Goal: Information Seeking & Learning: Learn about a topic

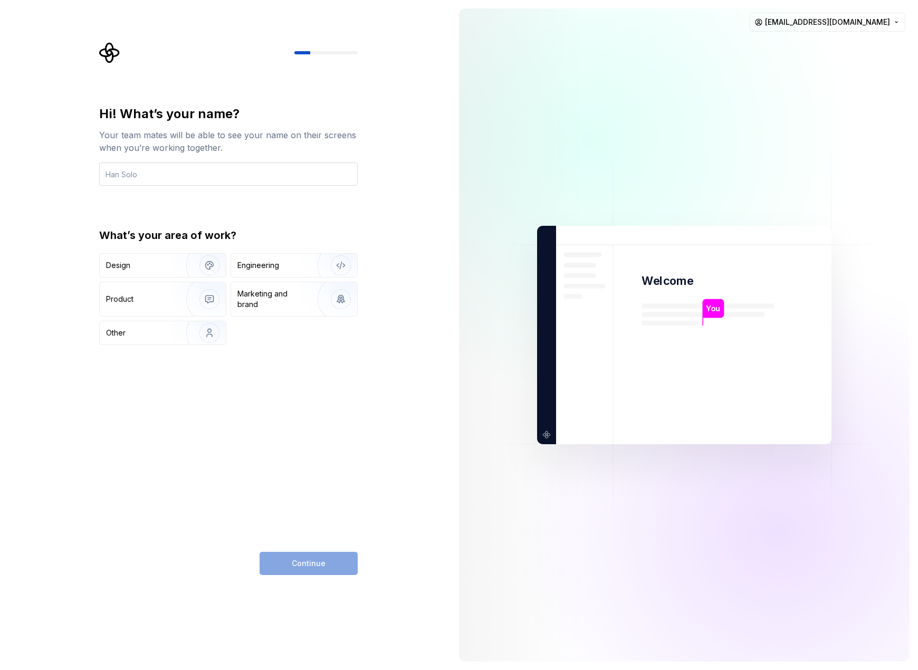
click at [182, 175] on input "text" at bounding box center [228, 174] width 259 height 23
click at [82, 117] on div "Hi! What’s your name? Your team mates will be able to see your name on their sc…" at bounding box center [225, 335] width 451 height 670
click at [156, 176] on input "text" at bounding box center [228, 174] width 259 height 23
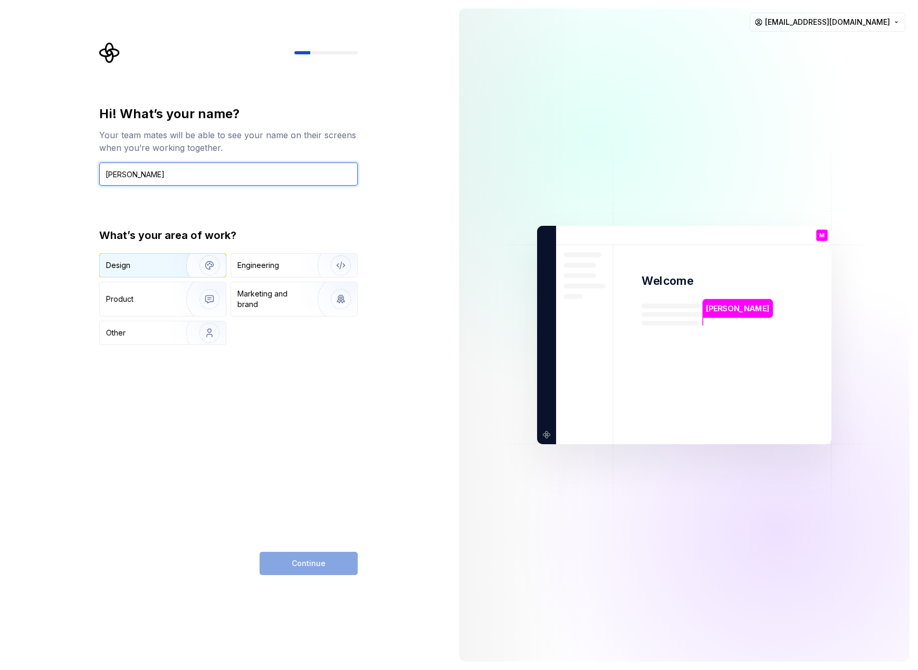
type input "[PERSON_NAME]"
click at [153, 261] on div "Design" at bounding box center [139, 265] width 67 height 11
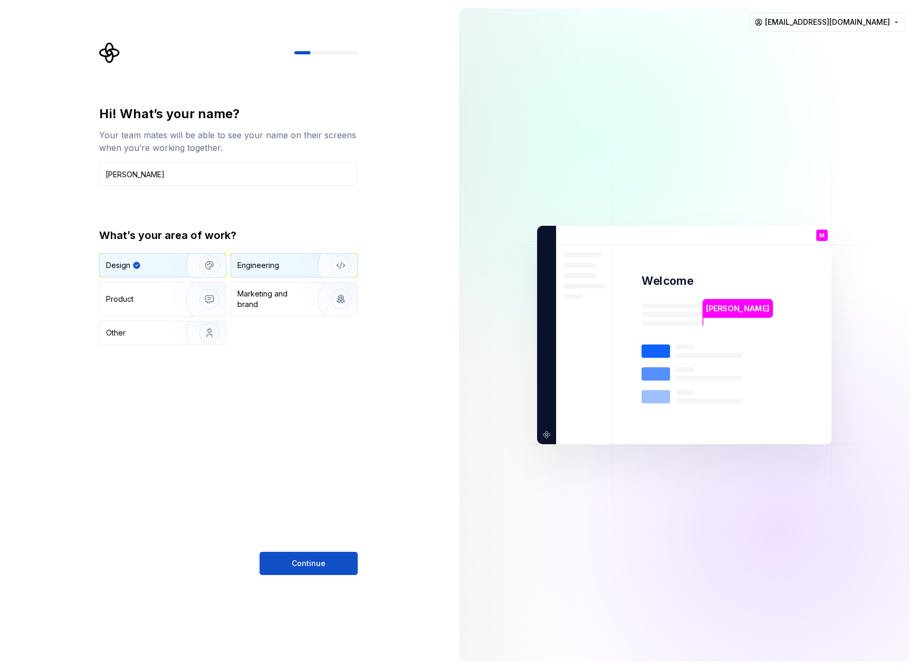
click at [287, 264] on div "Engineering" at bounding box center [280, 265] width 84 height 11
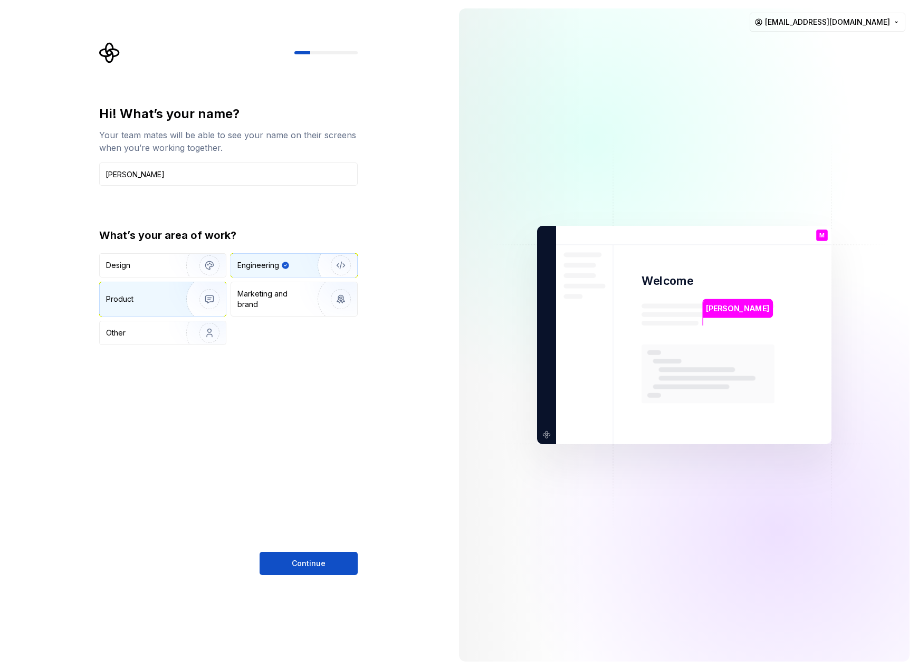
click at [165, 300] on div "Product" at bounding box center [141, 299] width 70 height 11
click at [273, 271] on div "Engineering" at bounding box center [294, 265] width 126 height 23
click at [301, 568] on span "Continue" at bounding box center [309, 563] width 34 height 11
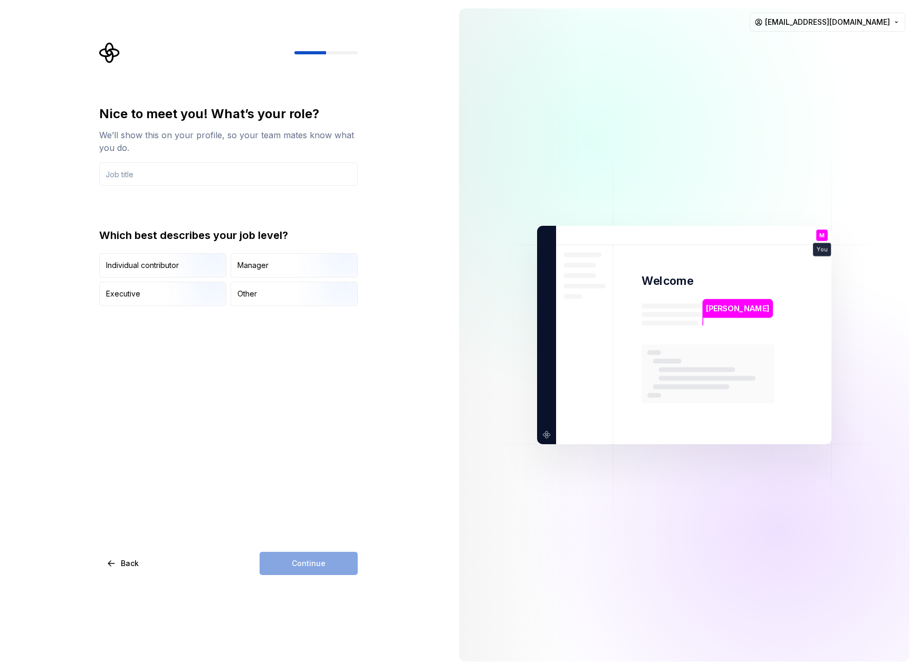
click at [184, 162] on div "Nice to meet you! What’s your role? We’ll show this on your profile, so your te…" at bounding box center [228, 146] width 259 height 80
click at [192, 170] on input "text" at bounding box center [228, 174] width 259 height 23
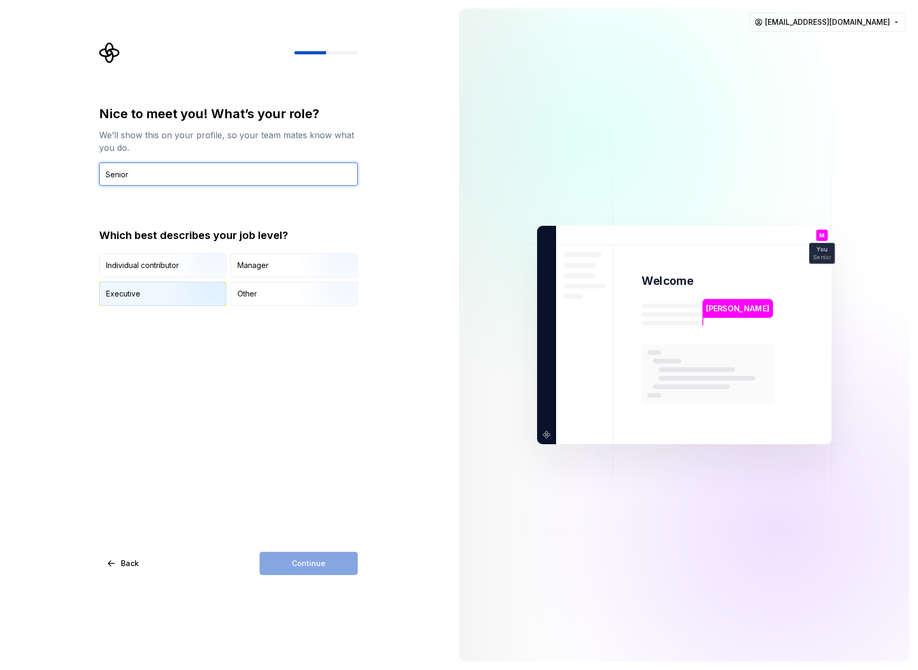
type input "Senior"
click at [121, 292] on div "Executive" at bounding box center [123, 294] width 34 height 11
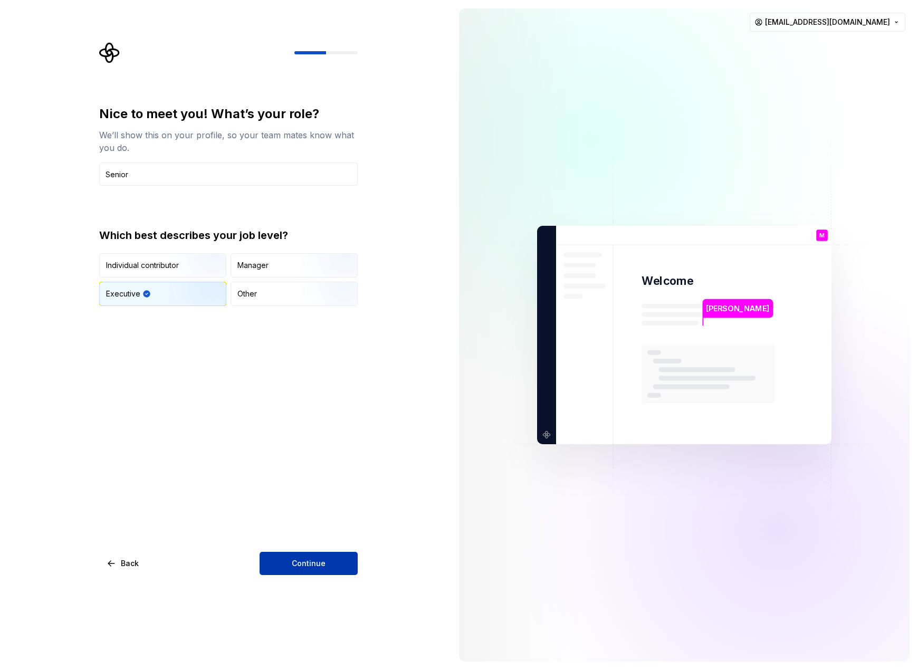
click at [295, 563] on span "Continue" at bounding box center [309, 563] width 34 height 11
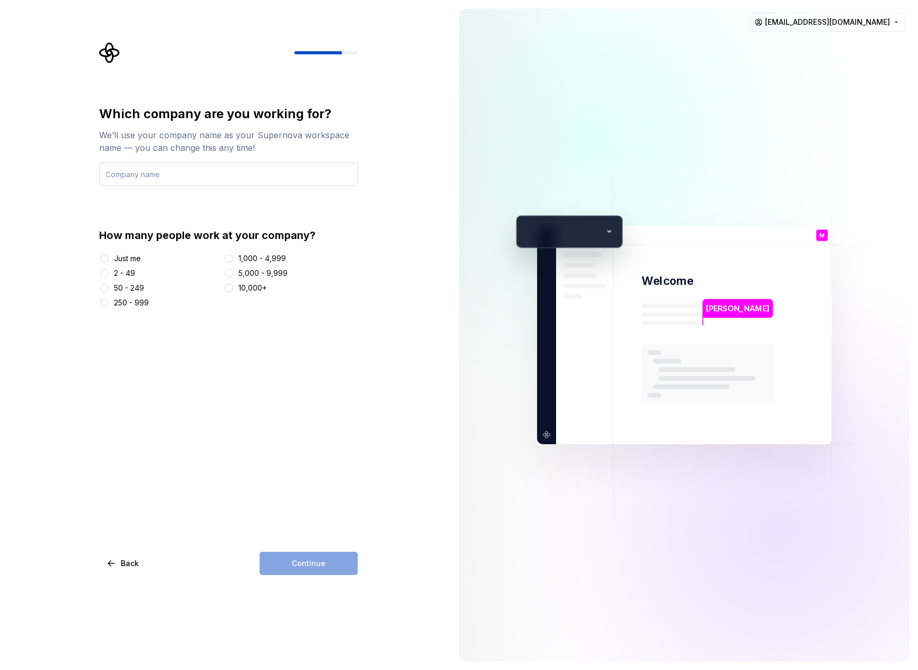
click at [143, 178] on input "text" at bounding box center [228, 174] width 259 height 23
click at [111, 252] on div "How many people work at your company? Just me 2 - 49 50 - 249 250 - 999 1,000 -…" at bounding box center [228, 268] width 259 height 80
click at [111, 259] on div "Just me" at bounding box center [159, 258] width 120 height 11
click at [102, 257] on button "Just me" at bounding box center [104, 258] width 8 height 8
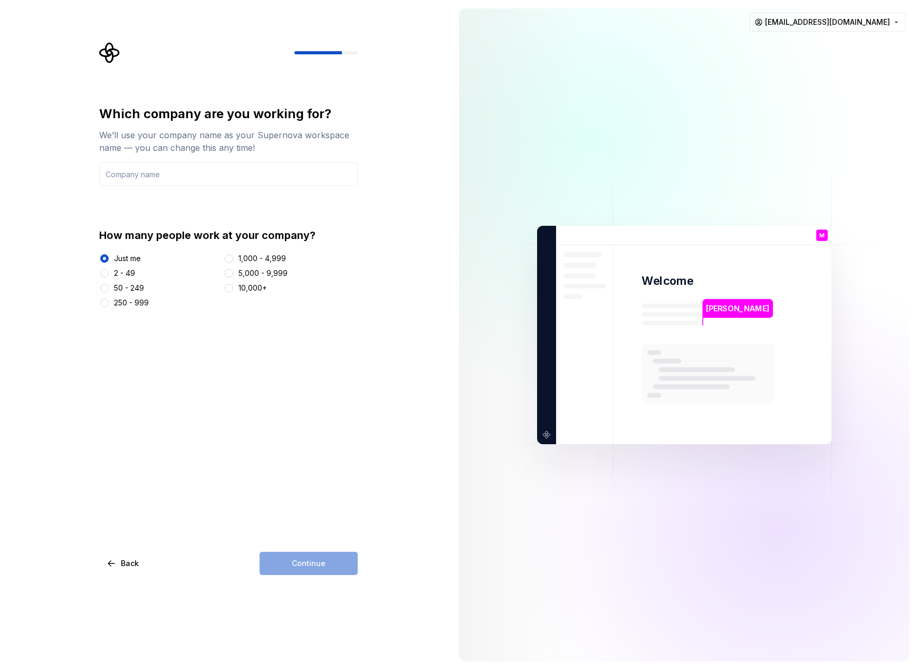
click at [86, 251] on div "Which company are you working for? We’ll use your company name as your Supernov…" at bounding box center [225, 335] width 451 height 670
click at [152, 238] on div "How many people work at your company?" at bounding box center [228, 235] width 259 height 15
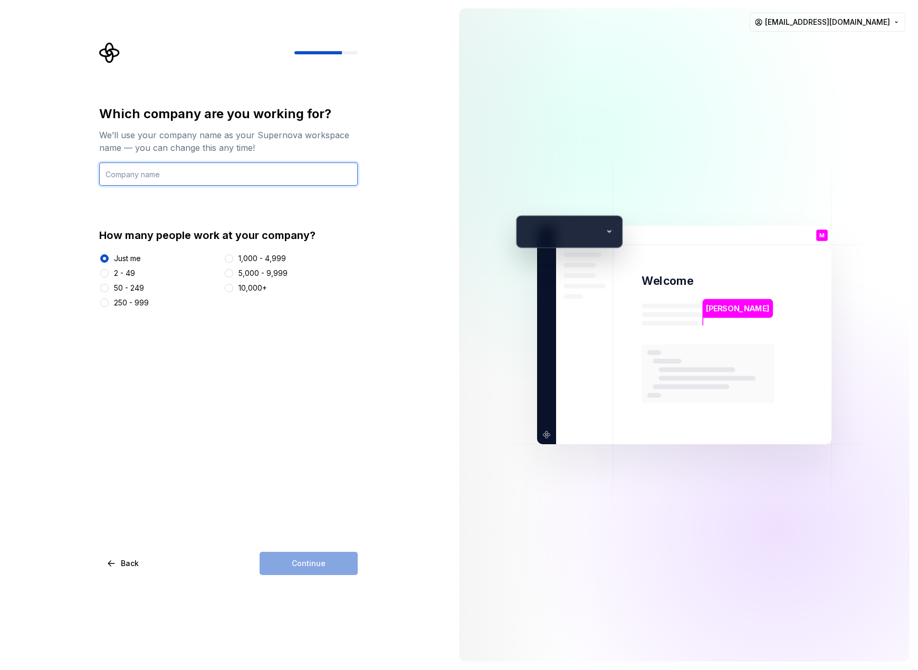
click at [169, 179] on input "text" at bounding box center [228, 174] width 259 height 23
click at [172, 176] on input "text" at bounding box center [228, 174] width 259 height 23
type input "Test"
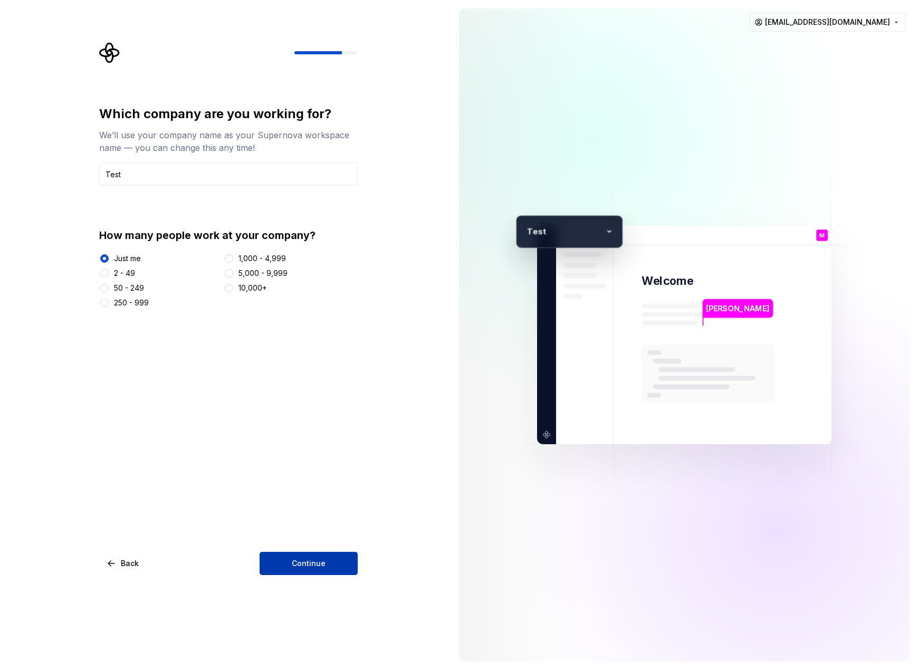
click at [329, 554] on button "Continue" at bounding box center [309, 563] width 98 height 23
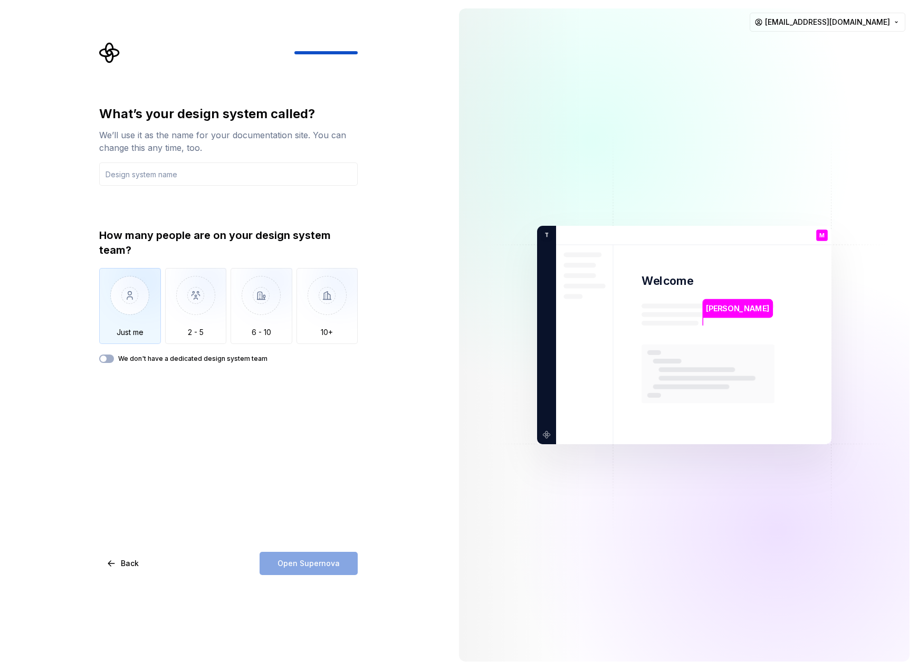
click at [129, 327] on img "button" at bounding box center [130, 303] width 62 height 71
click at [177, 167] on input "text" at bounding box center [228, 174] width 259 height 23
drag, startPoint x: 177, startPoint y: 167, endPoint x: 110, endPoint y: 379, distance: 222.5
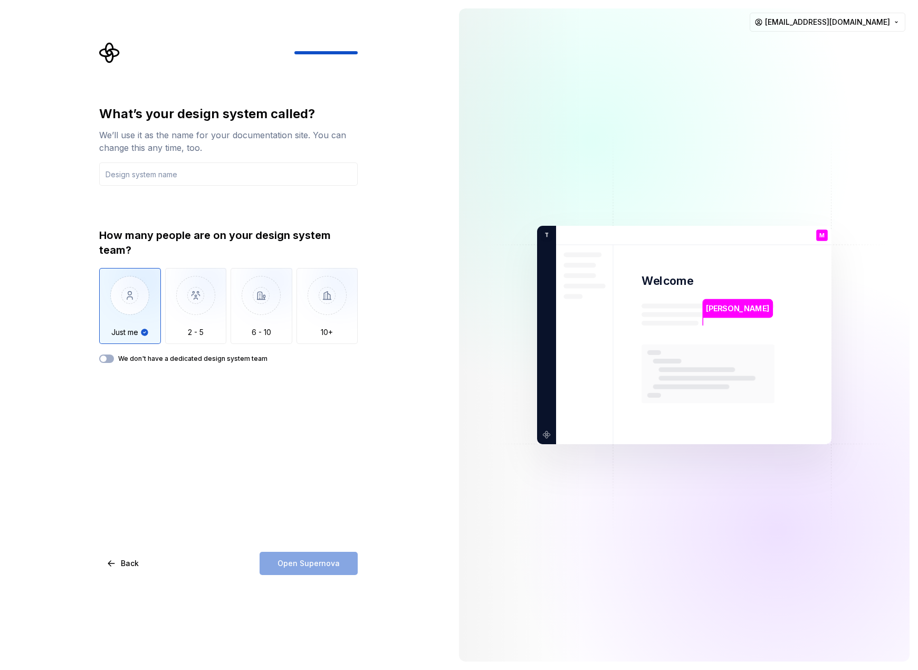
click at [110, 379] on div "What’s your design system called? We’ll use it as the name for your documentati…" at bounding box center [228, 341] width 259 height 470
click at [104, 360] on span "button" at bounding box center [103, 359] width 6 height 6
click at [106, 363] on div "What’s your design system called? We’ll use it as the name for your documentati…" at bounding box center [228, 341] width 259 height 470
click at [107, 361] on icon "button" at bounding box center [103, 359] width 8 height 6
click at [235, 173] on input "text" at bounding box center [228, 174] width 259 height 23
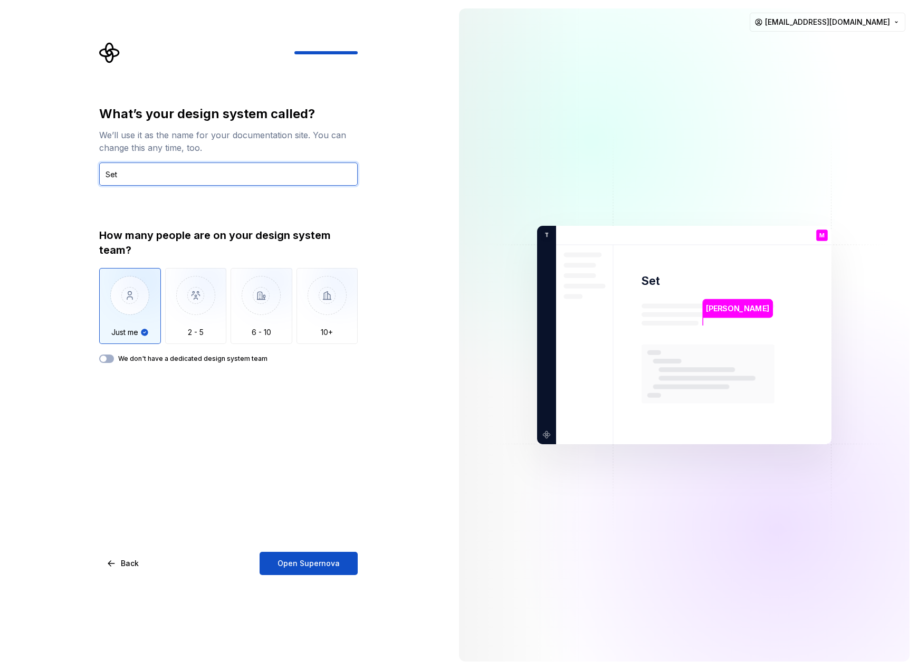
drag, startPoint x: 147, startPoint y: 176, endPoint x: 105, endPoint y: 168, distance: 42.4
click at [105, 168] on input "Set" at bounding box center [228, 174] width 259 height 23
type input "technostack"
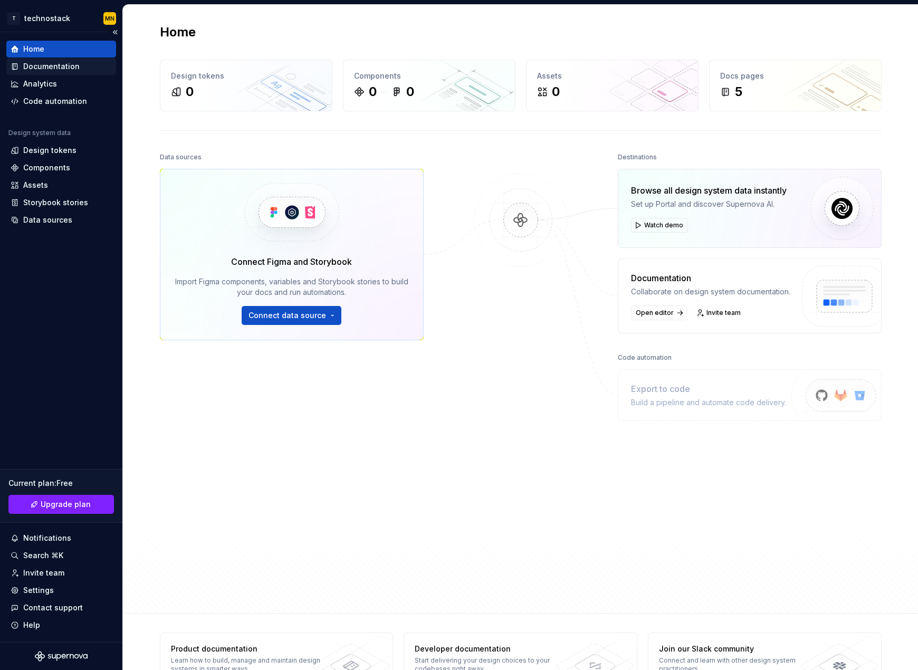
click at [76, 64] on div "Documentation" at bounding box center [51, 66] width 56 height 11
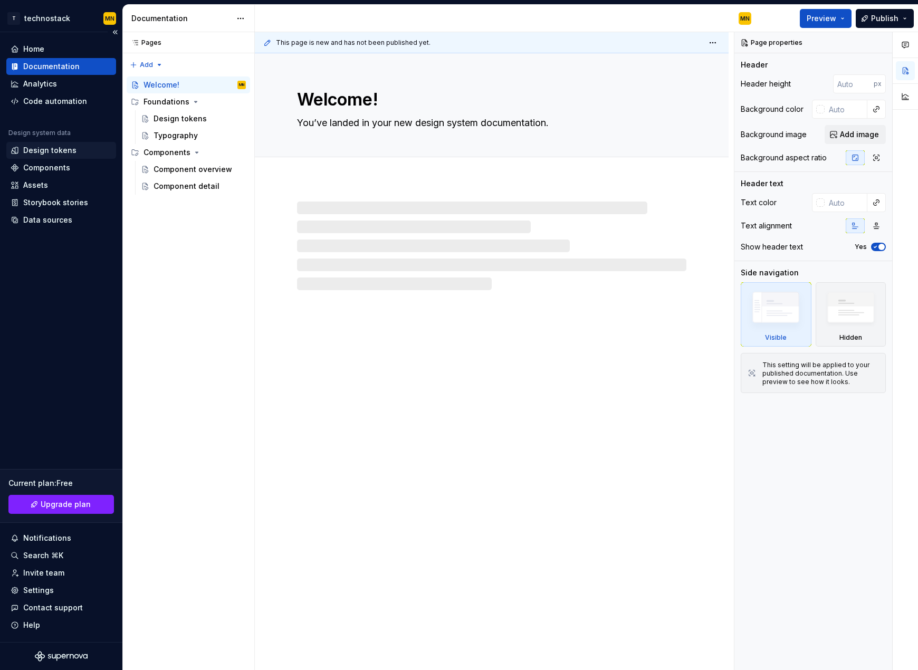
click at [71, 151] on div "Design tokens" at bounding box center [49, 150] width 53 height 11
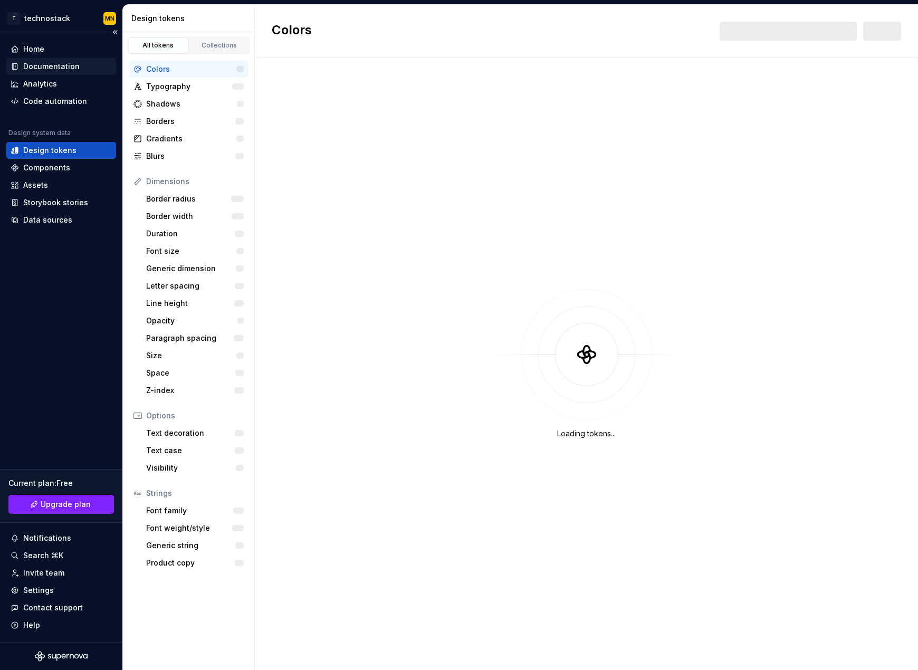
click at [69, 61] on div "Documentation" at bounding box center [51, 66] width 56 height 11
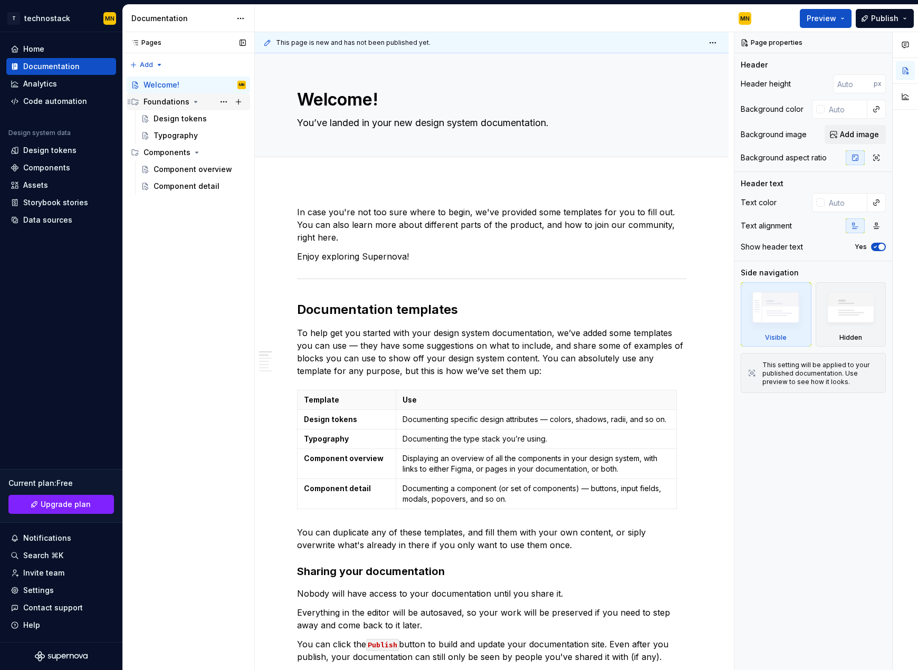
click at [174, 102] on div "Foundations" at bounding box center [167, 102] width 46 height 11
click at [198, 384] on div "Pages Pages Add Accessibility guide for tree Page tree. Navigate the tree with …" at bounding box center [188, 351] width 132 height 639
click at [176, 154] on div "Components" at bounding box center [167, 152] width 47 height 11
click at [215, 290] on div "Pages Pages Add Accessibility guide for tree Page tree. Navigate the tree with …" at bounding box center [188, 351] width 132 height 639
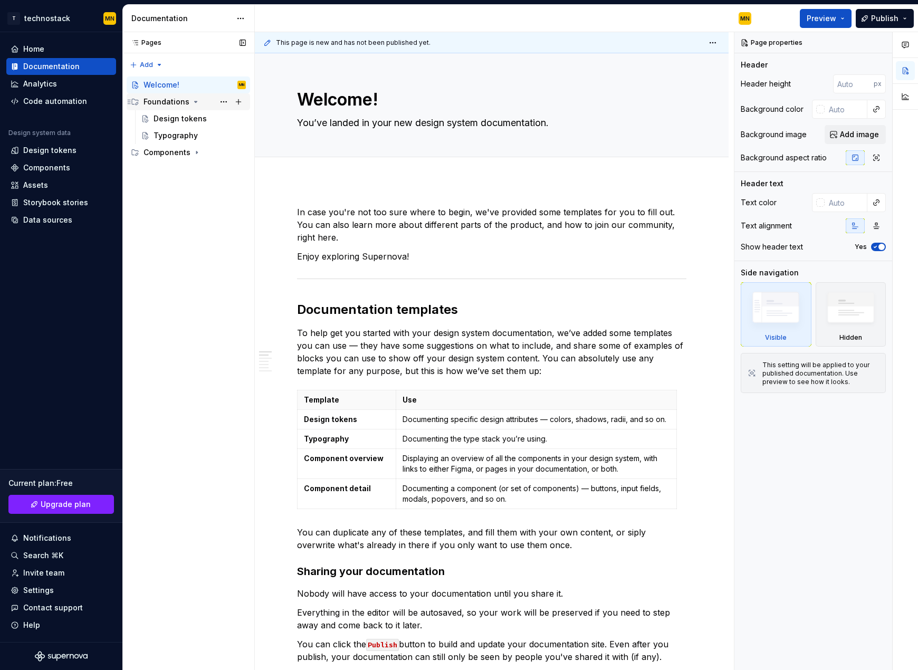
click at [165, 98] on div "Foundations" at bounding box center [167, 102] width 46 height 11
click at [179, 157] on div "Components" at bounding box center [167, 152] width 47 height 11
click at [18, 18] on html "T technostack [GEOGRAPHIC_DATA] Home Documentation Analytics Code automation De…" at bounding box center [459, 335] width 918 height 670
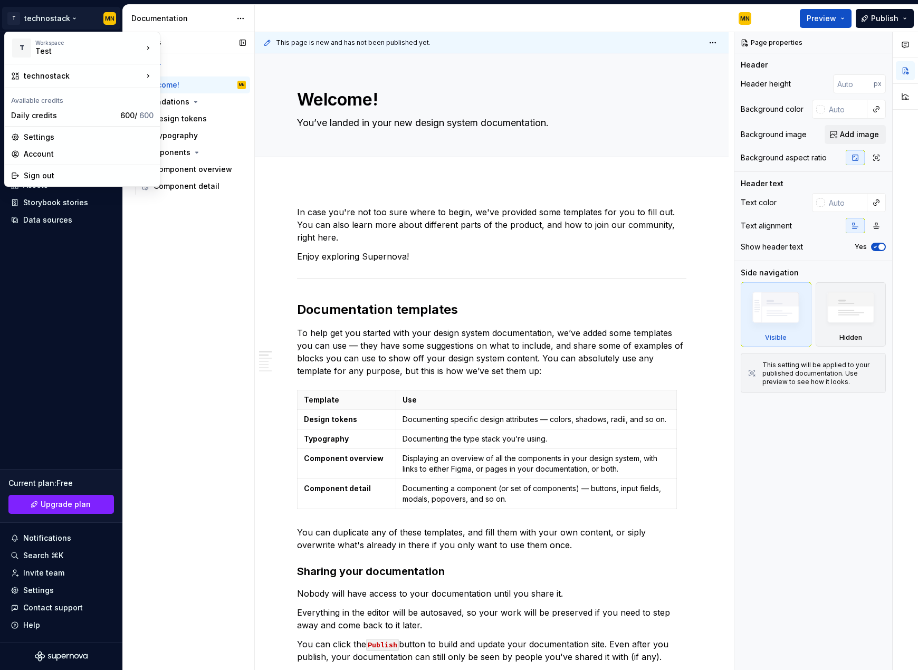
type textarea "*"
click at [226, 356] on div "Pages Pages Add Accessibility guide for tree Page tree. Navigate the tree with …" at bounding box center [188, 351] width 132 height 639
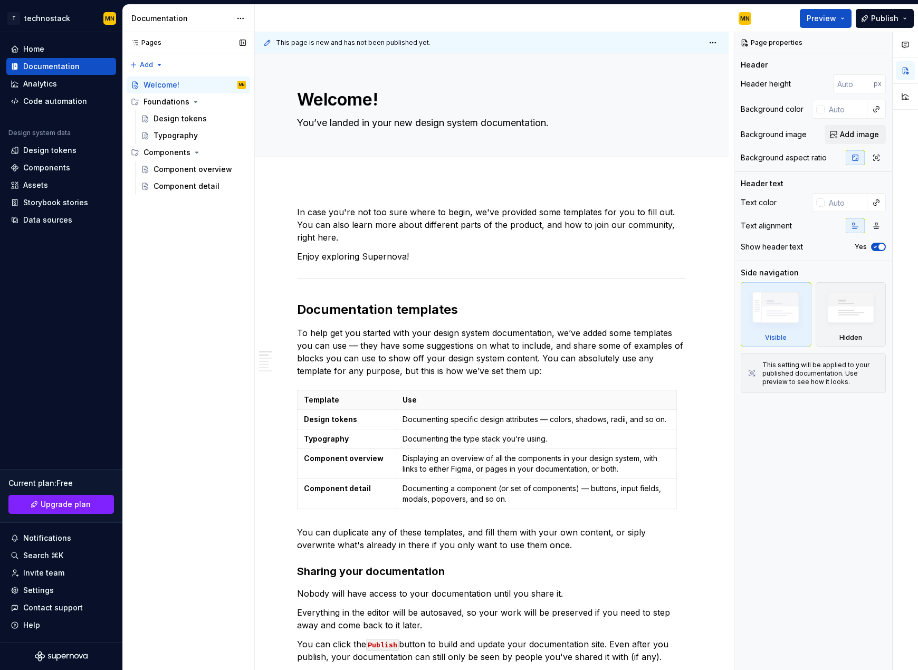
click at [231, 391] on div "Pages Pages Add Accessibility guide for tree Page tree. Navigate the tree with …" at bounding box center [188, 351] width 132 height 639
click at [67, 654] on icon "Supernova Logo" at bounding box center [61, 656] width 53 height 11
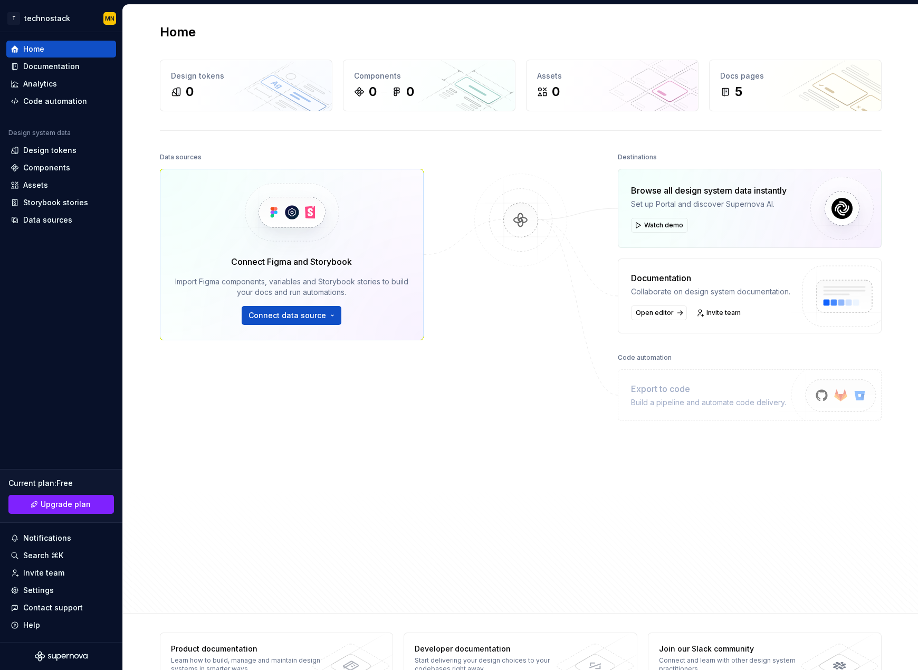
click at [460, 543] on div "Data sources Connect Figma and Storybook Import Figma components, variables and…" at bounding box center [521, 372] width 722 height 444
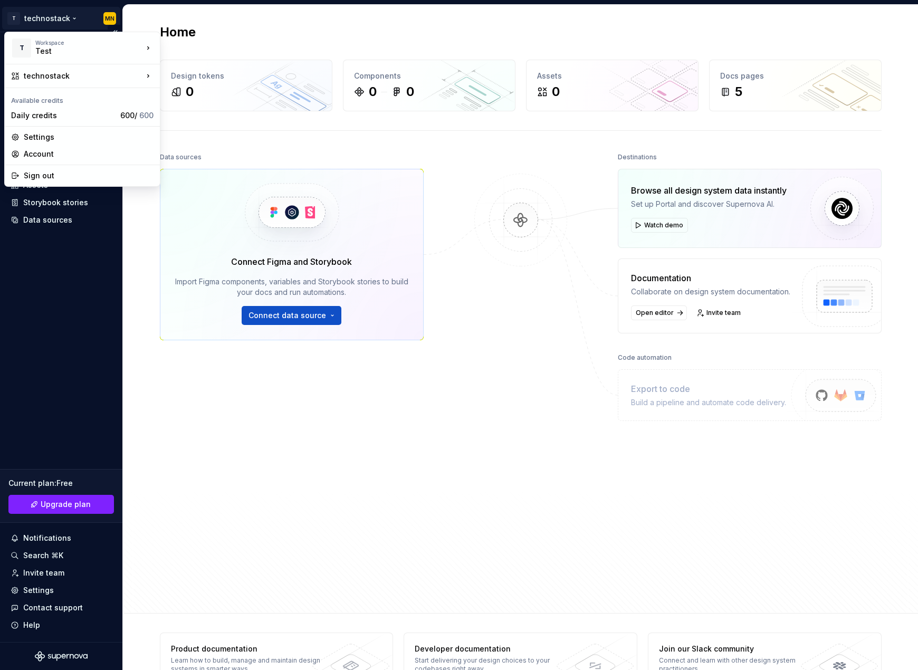
click at [106, 19] on html "T technostack [GEOGRAPHIC_DATA] Home Documentation Analytics Code automation De…" at bounding box center [459, 335] width 918 height 670
click at [319, 445] on html "T technostack [GEOGRAPHIC_DATA] Home Documentation Analytics Code automation De…" at bounding box center [459, 335] width 918 height 670
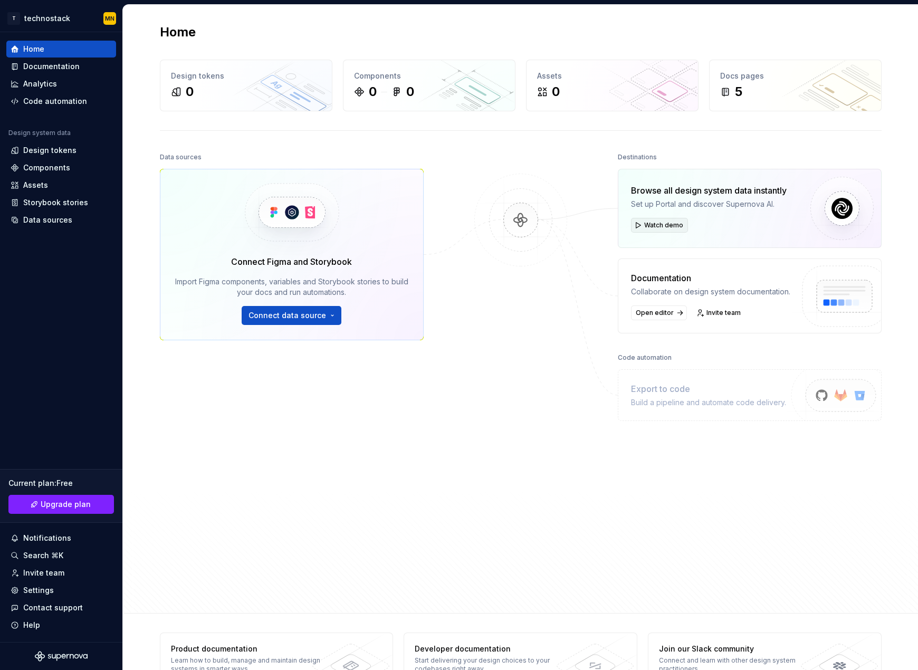
click at [660, 225] on span "Watch demo" at bounding box center [663, 225] width 39 height 8
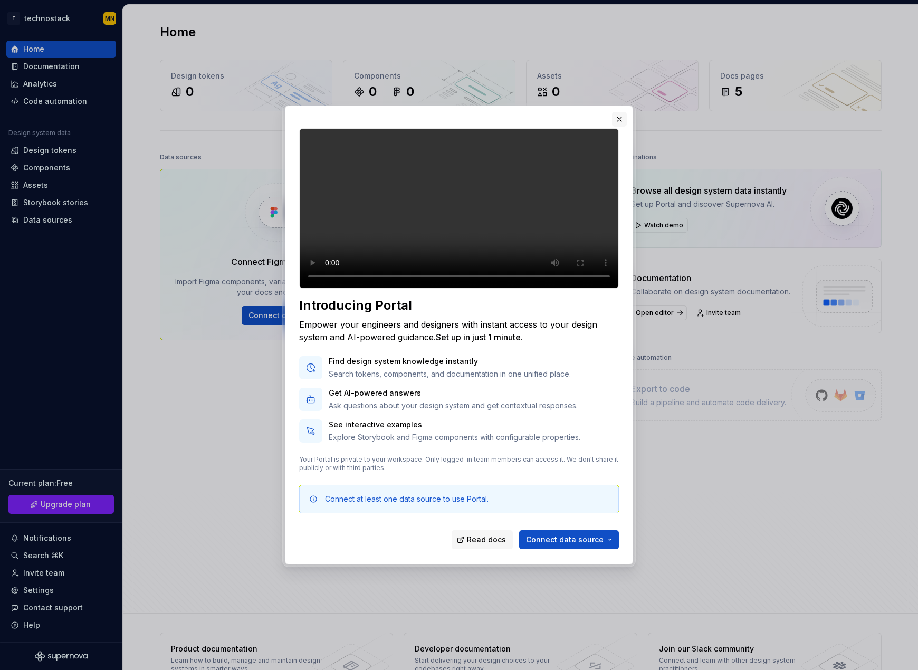
click at [622, 113] on button "button" at bounding box center [619, 119] width 15 height 15
